Goal: Use online tool/utility: Utilize a website feature to perform a specific function

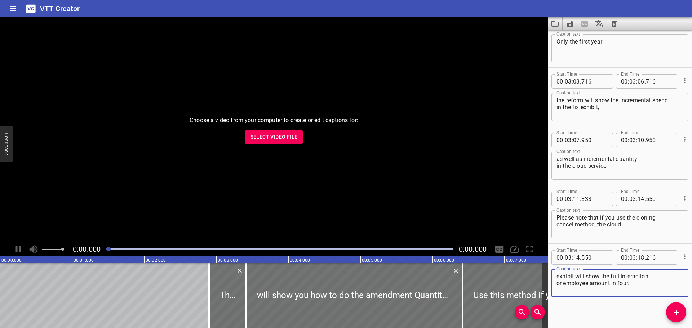
scroll to position [3201, 0]
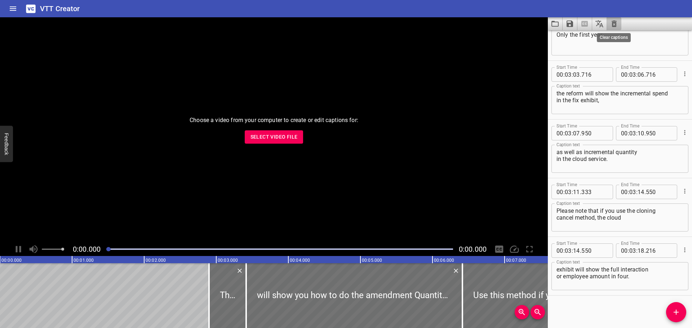
click at [610, 23] on icon "Clear captions" at bounding box center [614, 23] width 9 height 9
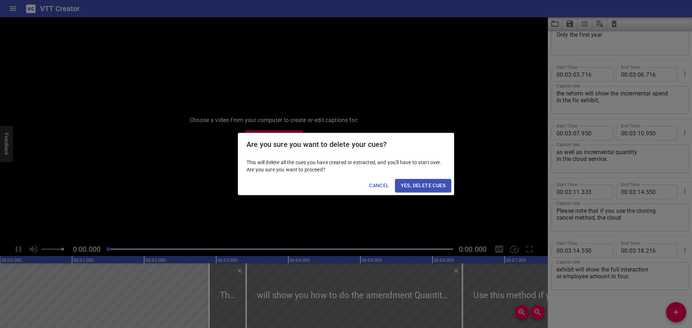
click at [430, 187] on span "Yes, Delete Cues" at bounding box center [423, 185] width 45 height 9
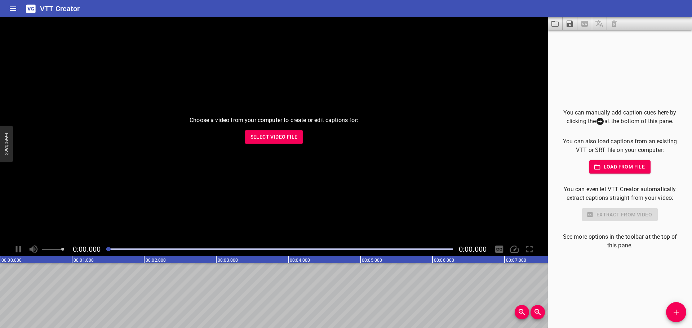
click at [266, 140] on span "Select Video File" at bounding box center [273, 137] width 47 height 9
click at [556, 22] on icon "Load captions from file" at bounding box center [554, 24] width 7 height 6
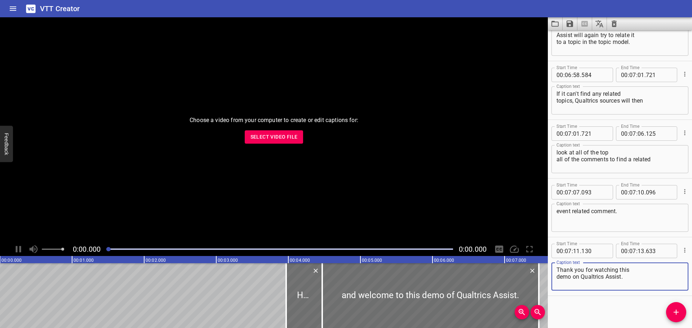
scroll to position [5784, 0]
type textarea "Thank you for watching this demo on Qualtrics Assist."
click at [568, 24] on icon "Save captions to file" at bounding box center [569, 24] width 6 height 6
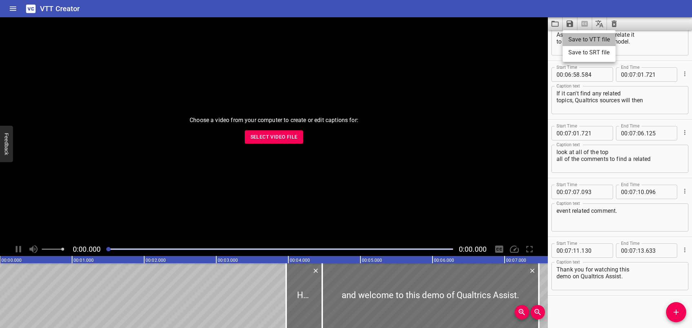
click at [575, 41] on li "Save to VTT file" at bounding box center [588, 39] width 53 height 13
click at [567, 23] on icon "Save captions to file" at bounding box center [569, 24] width 6 height 6
click at [570, 40] on li "Save to VTT file" at bounding box center [588, 39] width 53 height 13
click at [611, 23] on icon "Clear captions" at bounding box center [614, 23] width 9 height 9
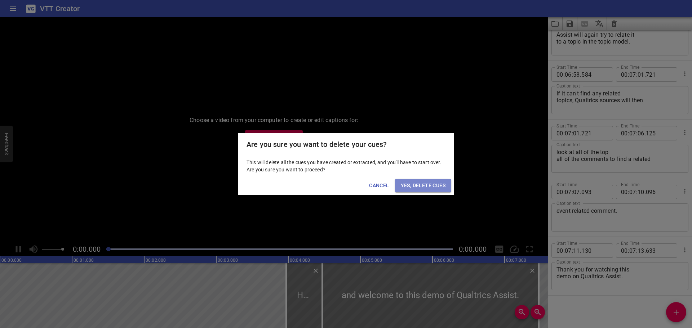
click at [420, 184] on span "Yes, Delete Cues" at bounding box center [423, 185] width 45 height 9
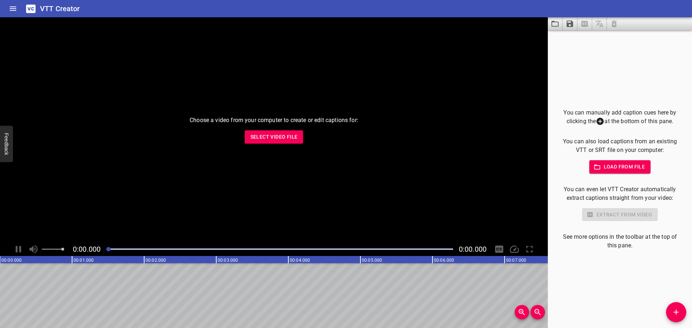
click at [605, 170] on span "Load from file" at bounding box center [620, 166] width 50 height 9
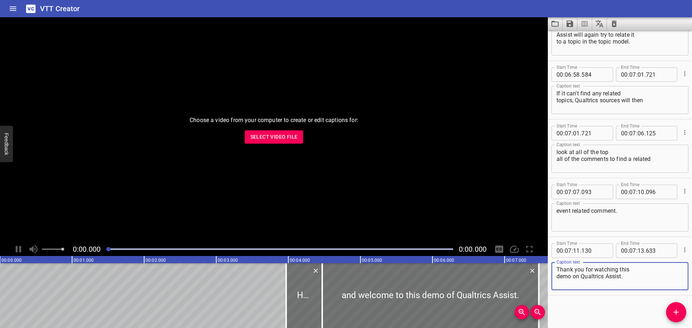
type textarea "Thank you for watching this demo on Qualtrics Assist."
click at [554, 24] on icon "Load captions from file" at bounding box center [554, 23] width 9 height 9
click at [571, 23] on icon "Save captions to file" at bounding box center [569, 24] width 6 height 6
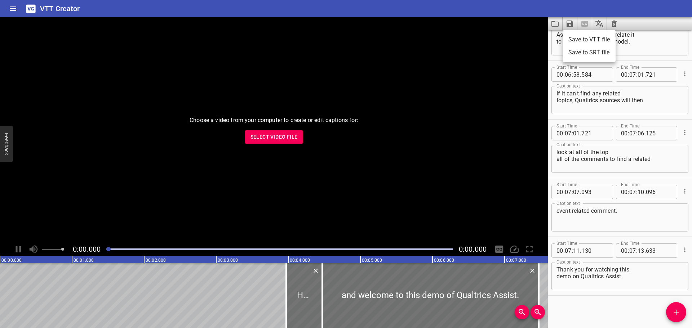
click at [587, 38] on li "Save to VTT file" at bounding box center [588, 39] width 53 height 13
